Goal: Task Accomplishment & Management: Manage account settings

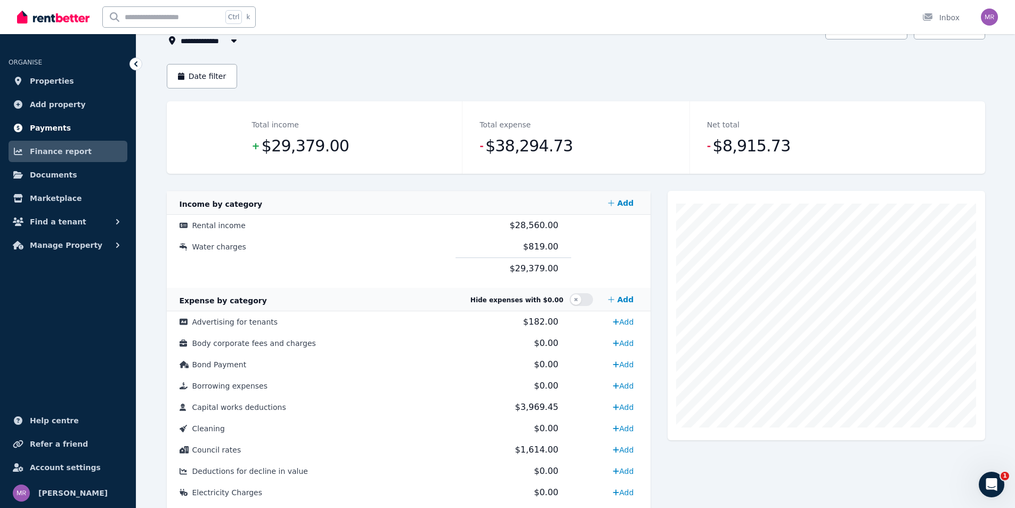
click at [41, 127] on span "Payments" at bounding box center [50, 127] width 41 height 13
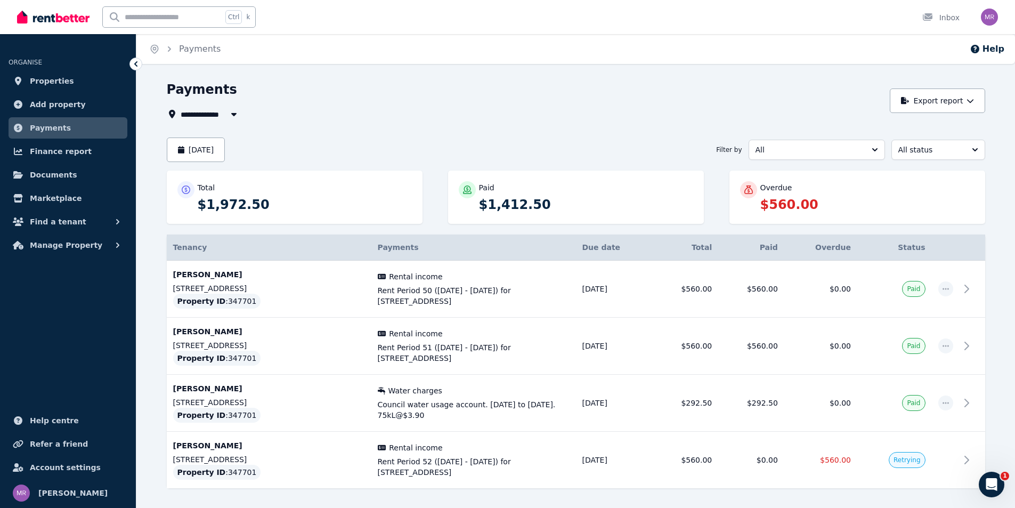
click at [232, 115] on icon "button" at bounding box center [234, 114] width 11 height 9
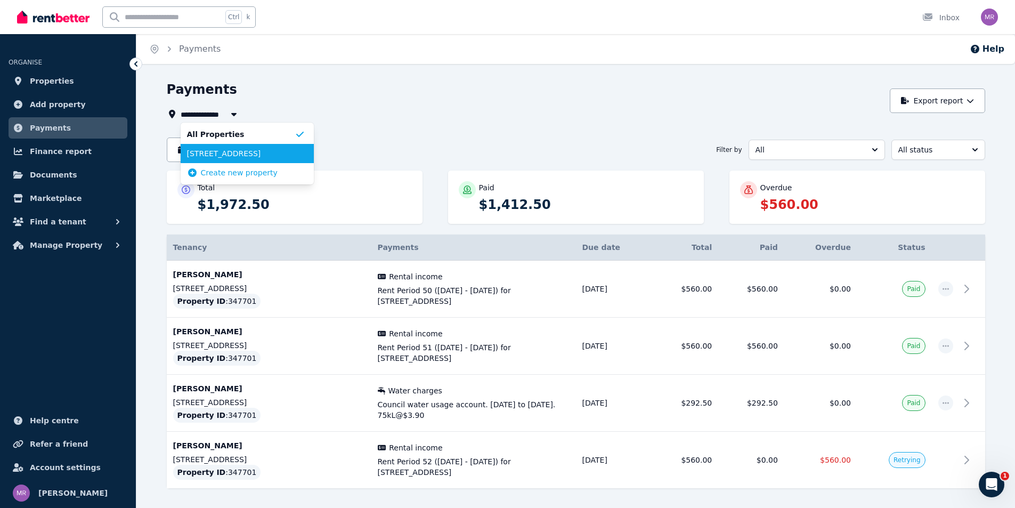
click at [226, 152] on span "[STREET_ADDRESS]" at bounding box center [241, 153] width 108 height 11
type input "**********"
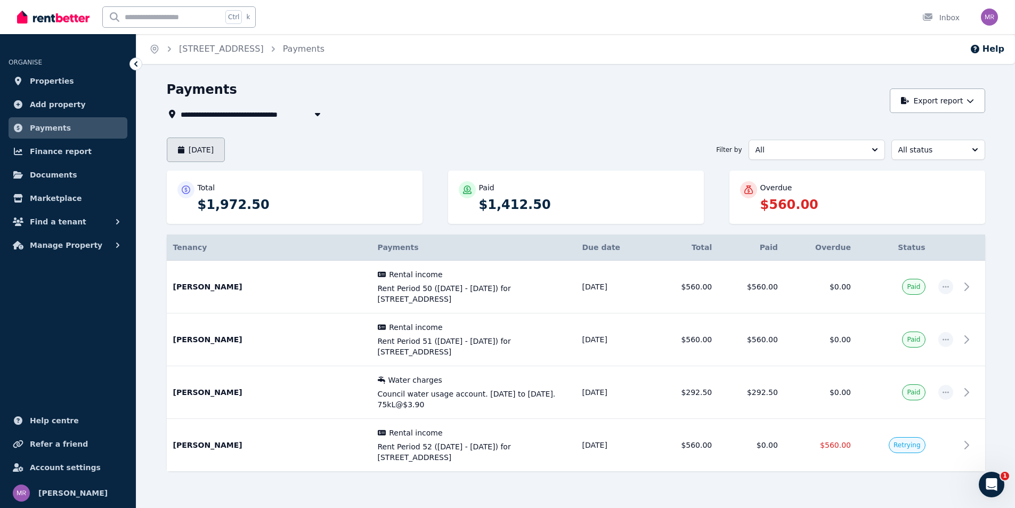
click at [223, 149] on button "[DATE]" at bounding box center [196, 149] width 59 height 25
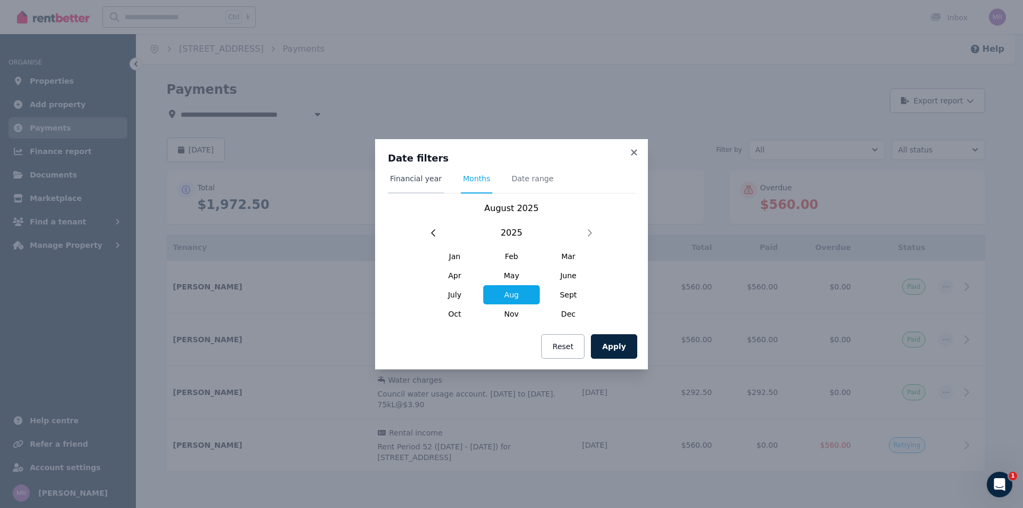
click at [403, 180] on span "Financial year" at bounding box center [416, 178] width 52 height 11
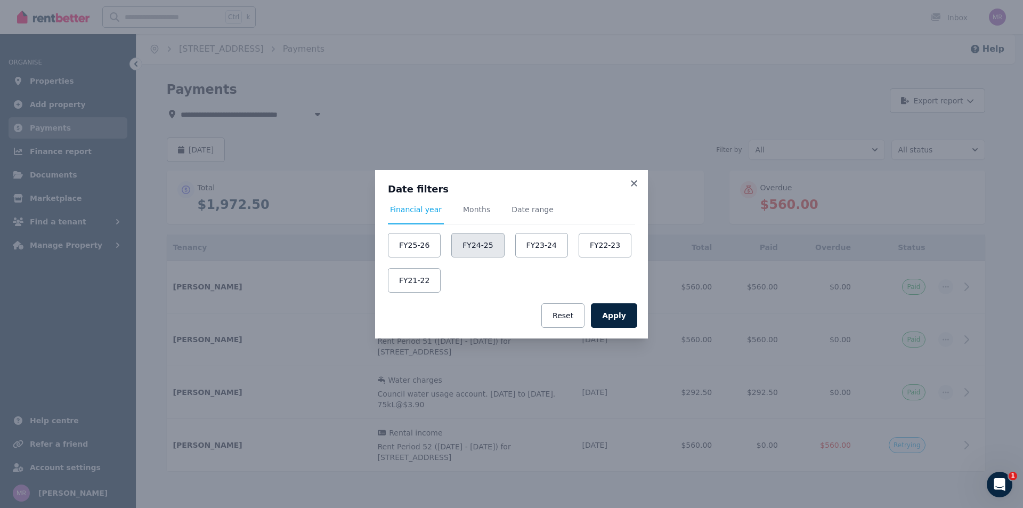
click at [470, 248] on button "FY24-25" at bounding box center [477, 245] width 53 height 25
drag, startPoint x: 619, startPoint y: 319, endPoint x: 613, endPoint y: 314, distance: 6.8
click at [619, 318] on button "Apply" at bounding box center [614, 315] width 46 height 25
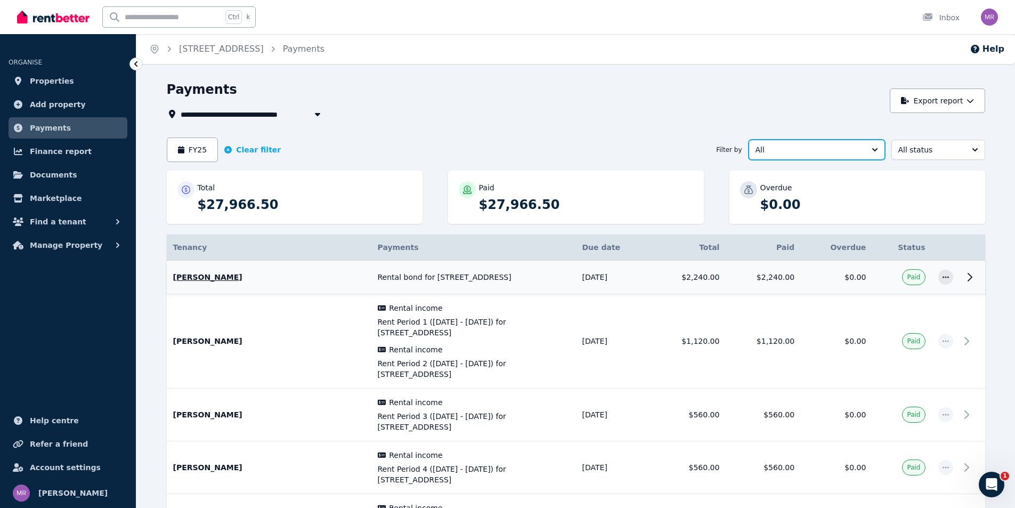
click at [805, 150] on span "All" at bounding box center [809, 149] width 108 height 11
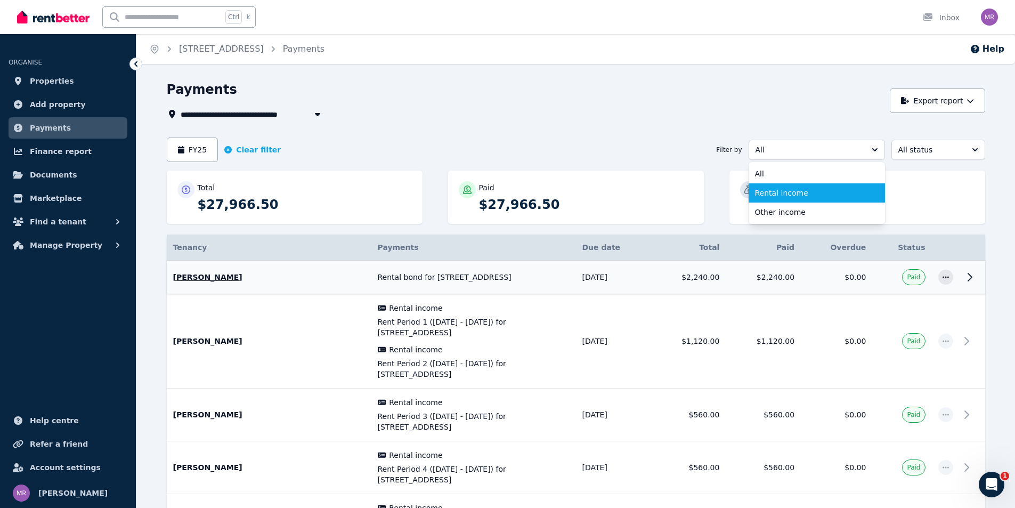
click at [776, 190] on span "Rental income" at bounding box center [810, 193] width 111 height 11
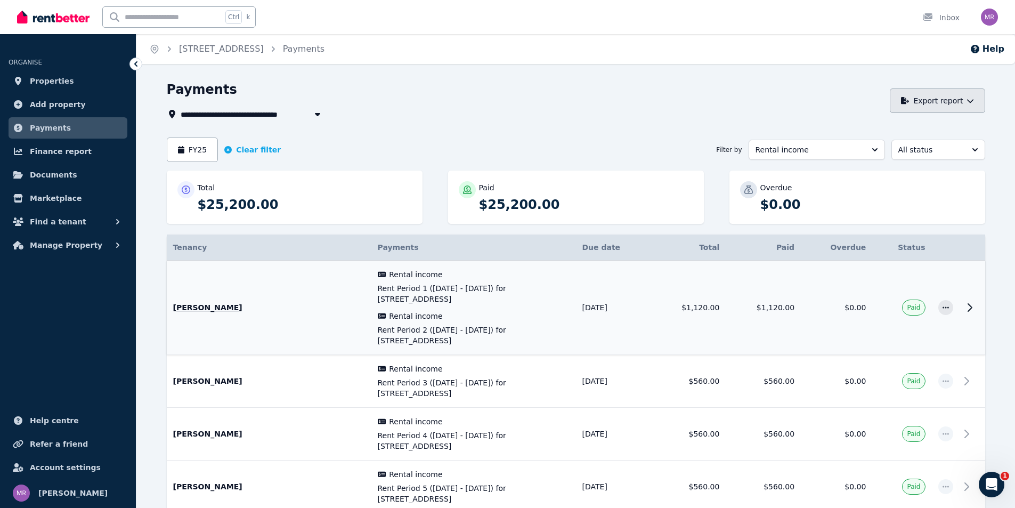
click at [931, 104] on button "Export report" at bounding box center [937, 100] width 95 height 25
click at [892, 128] on p "PDF" at bounding box center [899, 129] width 23 height 11
